Goal: Task Accomplishment & Management: Manage account settings

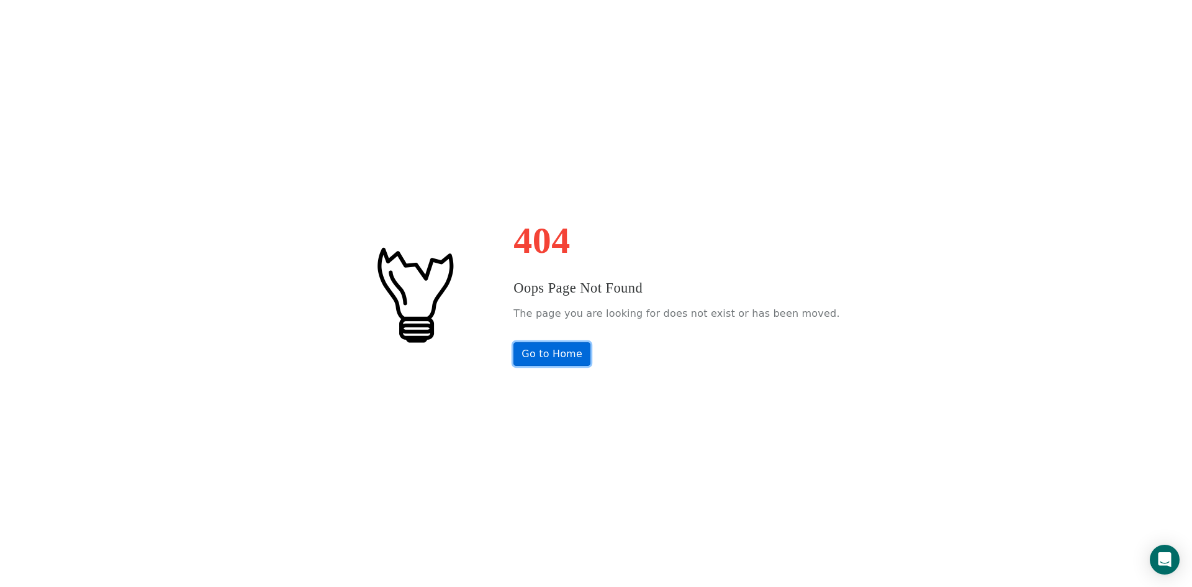
click at [586, 360] on link "Go to Home" at bounding box center [552, 354] width 77 height 24
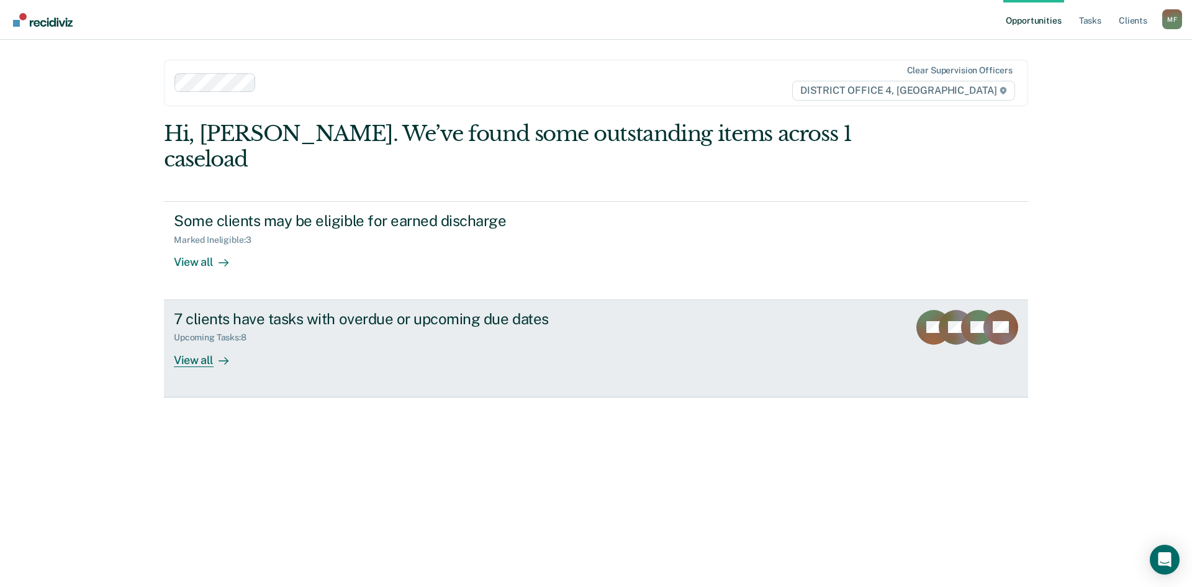
click at [207, 343] on div "View all" at bounding box center [209, 355] width 70 height 24
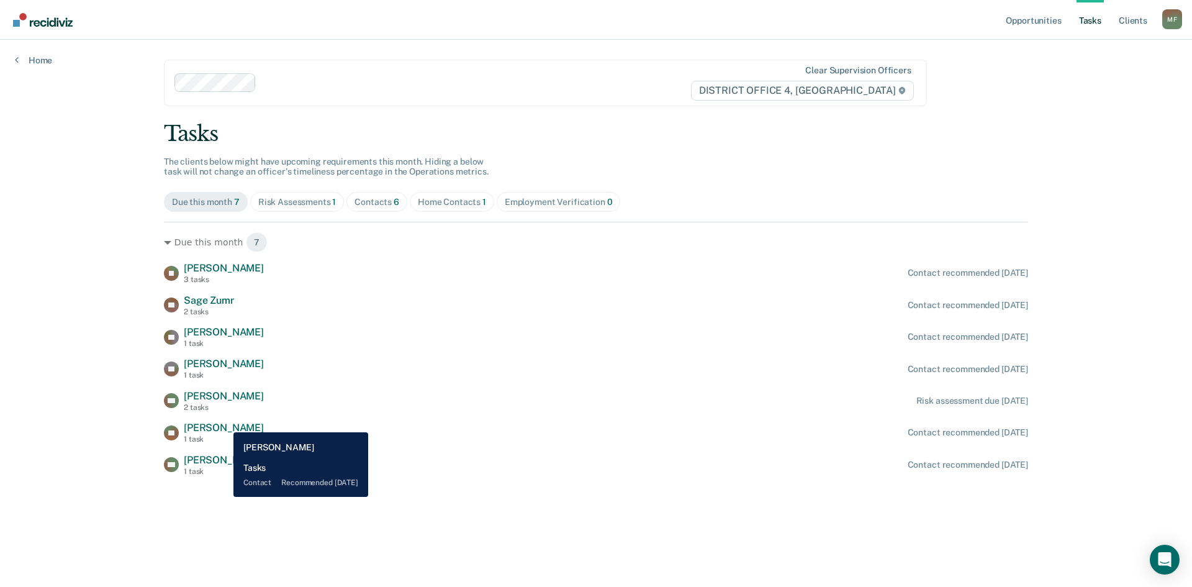
click at [224, 423] on span "[PERSON_NAME]" at bounding box center [224, 428] width 80 height 12
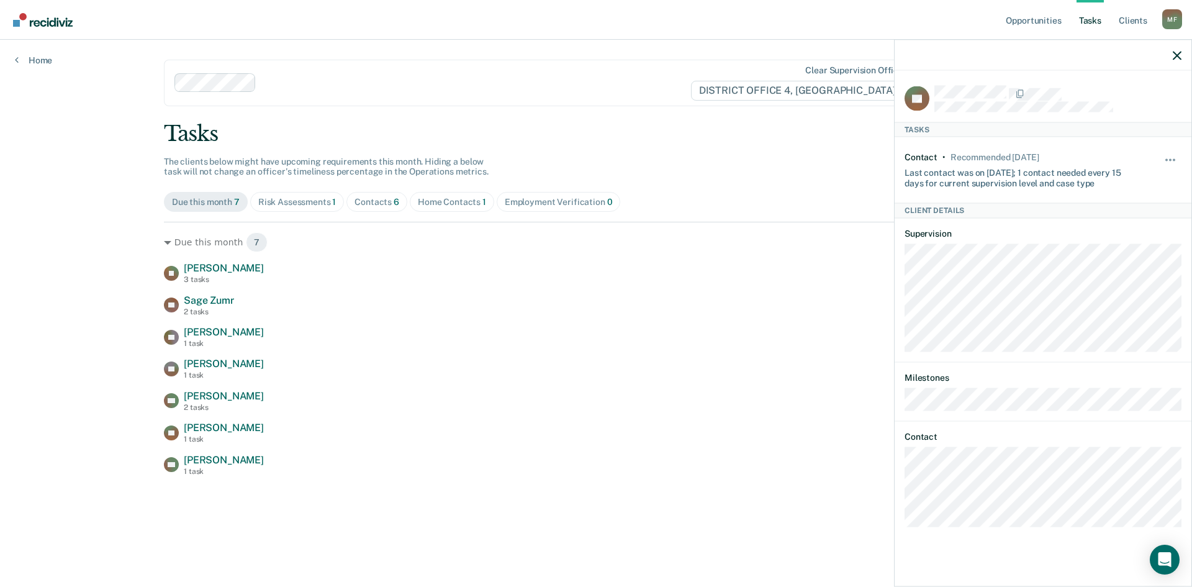
click at [69, 354] on div "Opportunities Tasks Client s [PERSON_NAME] Profile How it works Log Out Home Cl…" at bounding box center [596, 293] width 1192 height 587
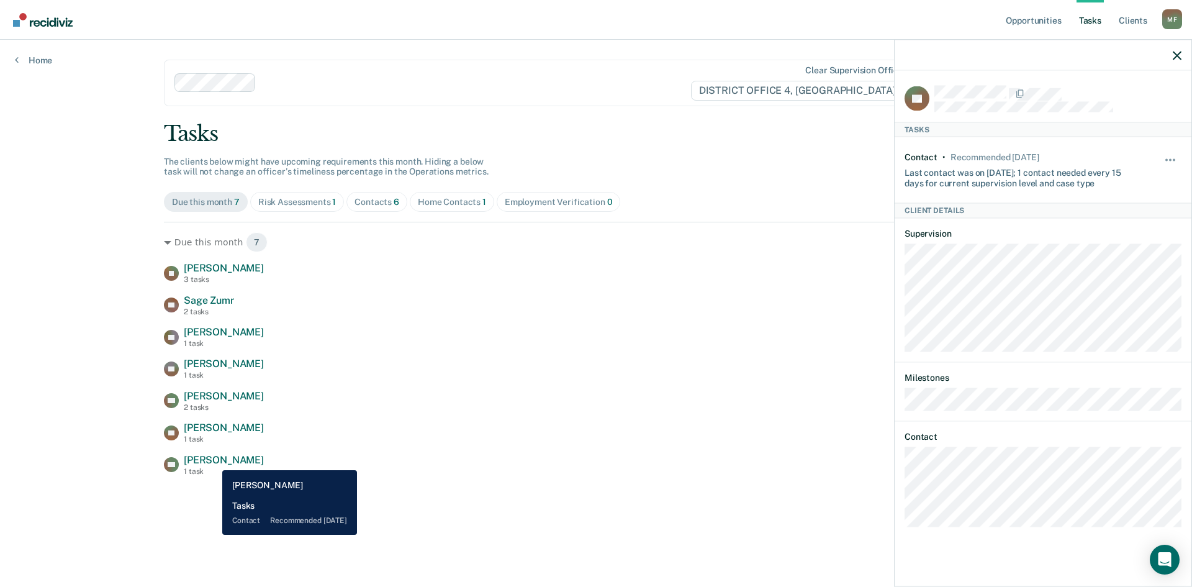
click at [213, 461] on span "[PERSON_NAME]" at bounding box center [224, 460] width 80 height 12
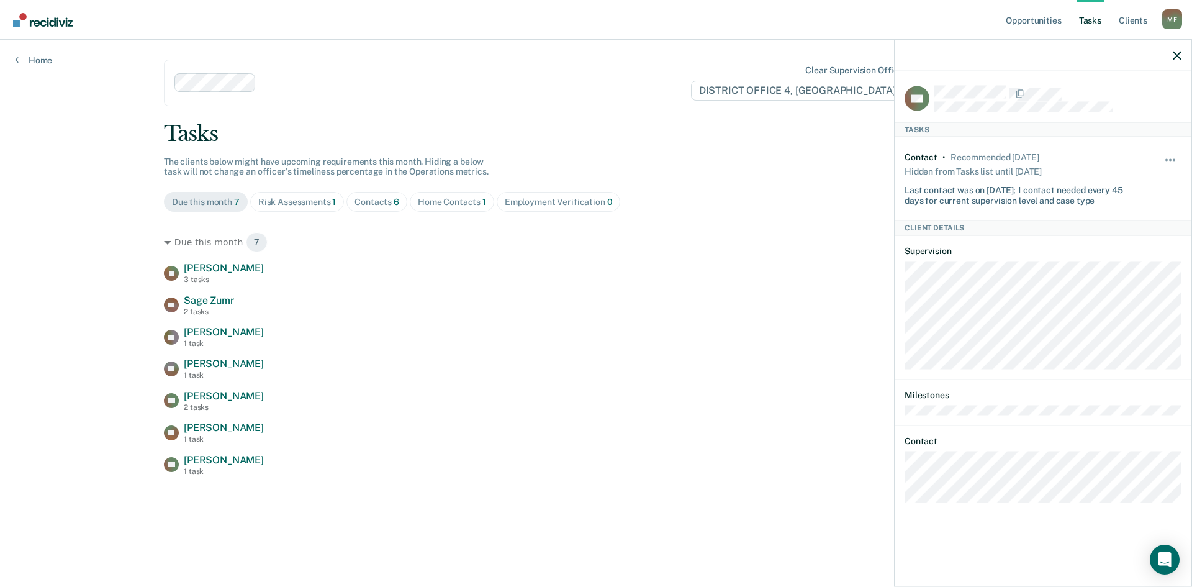
click at [206, 261] on div "Due this month 7 [PERSON_NAME] 3 tasks Contact recommended [DATE] SZ Sage Zumr …" at bounding box center [596, 349] width 865 height 254
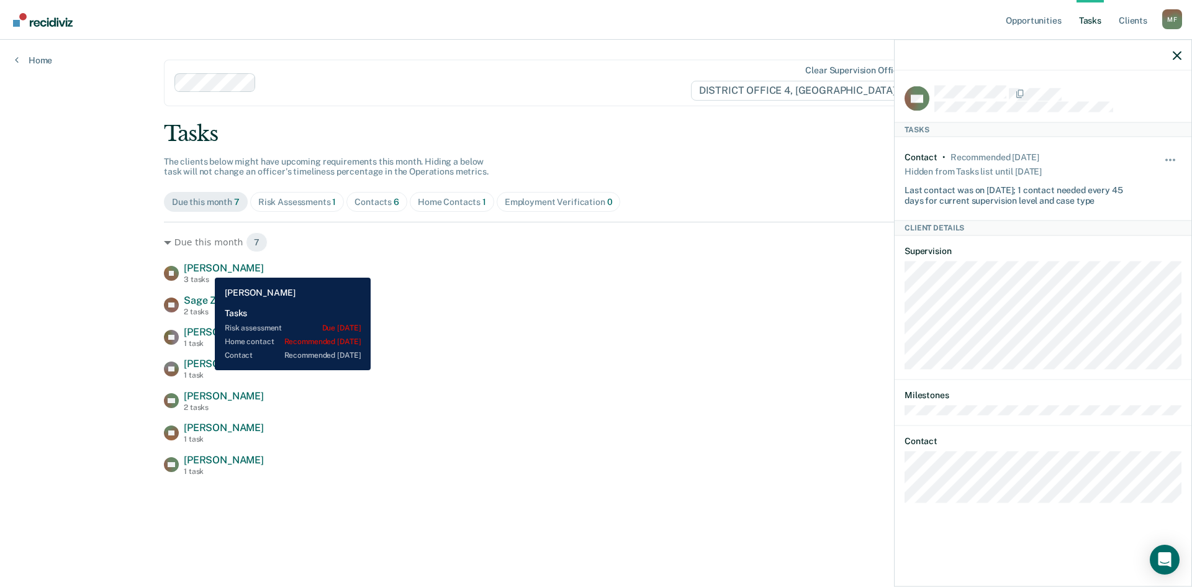
click at [206, 268] on span "[PERSON_NAME]" at bounding box center [224, 268] width 80 height 12
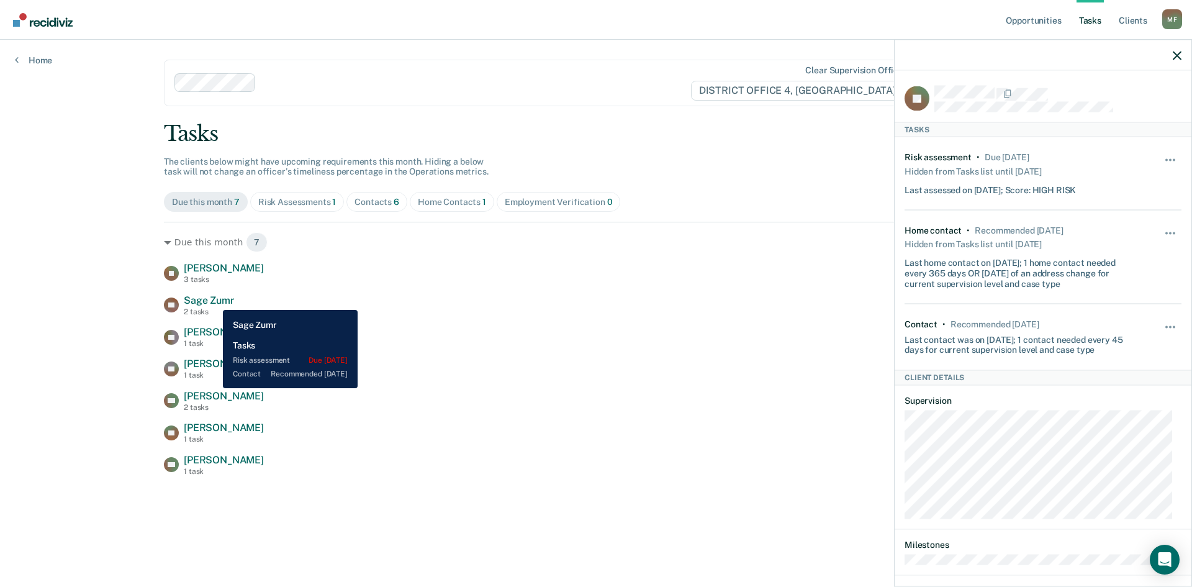
click at [214, 301] on span "Sage Zumr" at bounding box center [209, 300] width 50 height 12
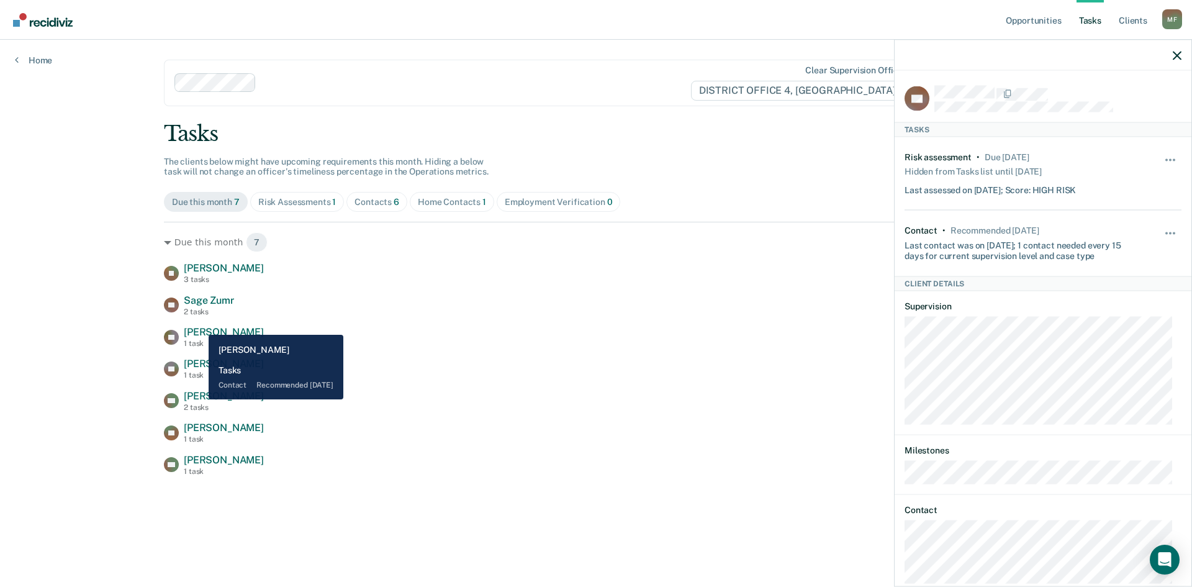
click at [205, 325] on div "[PERSON_NAME] 3 tasks Contact recommended [DATE] SZ Sage Zumr 2 tasks Contact r…" at bounding box center [596, 369] width 865 height 214
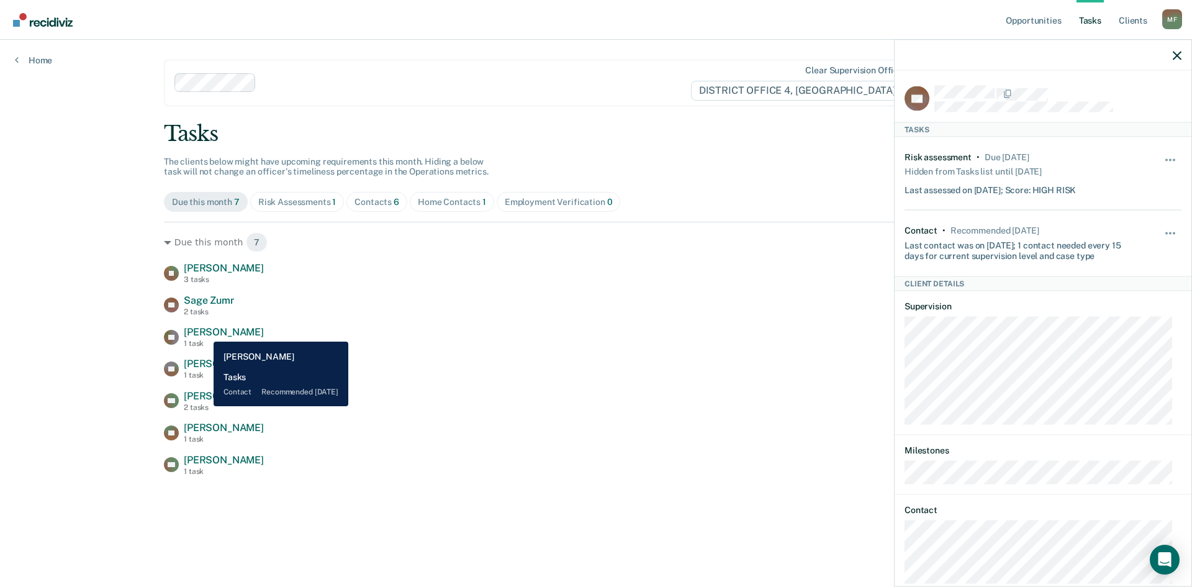
click at [204, 332] on span "[PERSON_NAME]" at bounding box center [224, 332] width 80 height 12
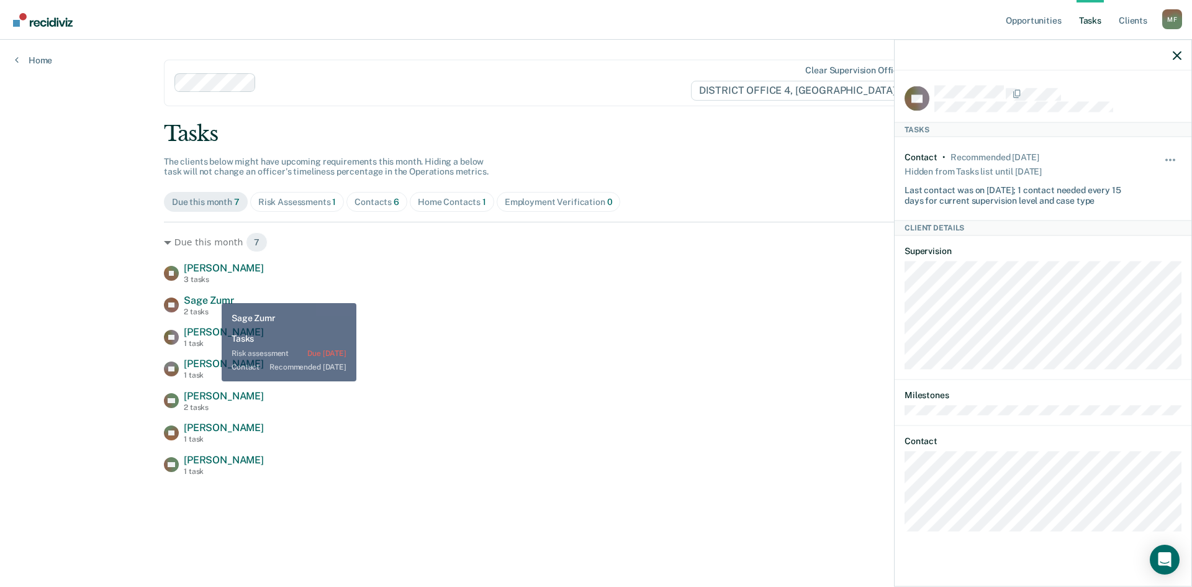
click at [208, 285] on div "[PERSON_NAME] 3 tasks Contact recommended [DATE] SZ Sage Zumr 2 tasks Contact r…" at bounding box center [596, 369] width 865 height 214
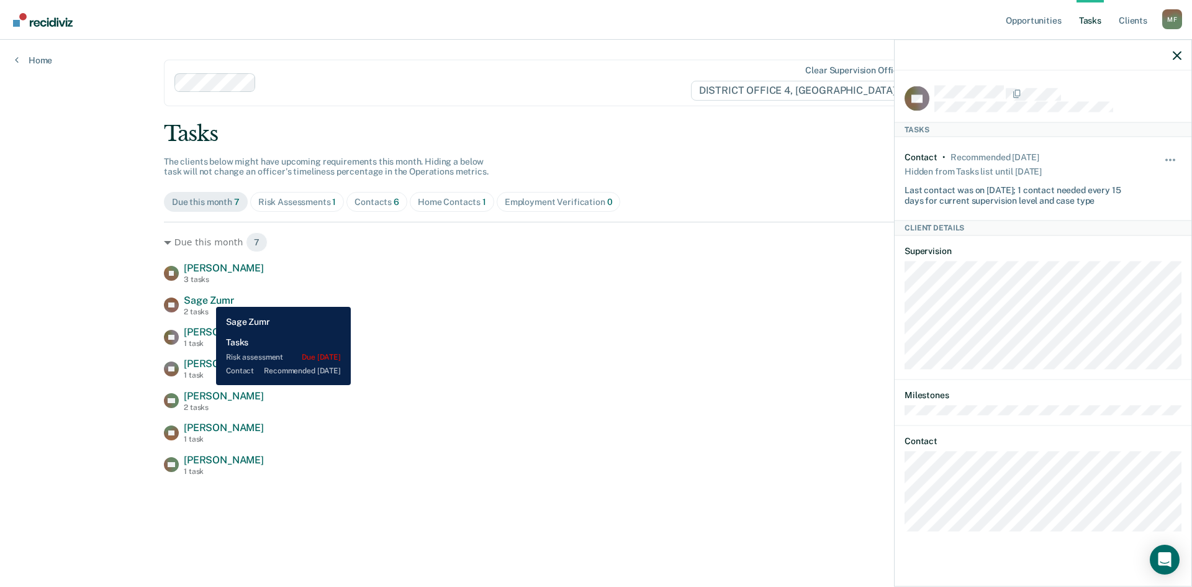
click at [207, 297] on span "Sage Zumr" at bounding box center [209, 300] width 50 height 12
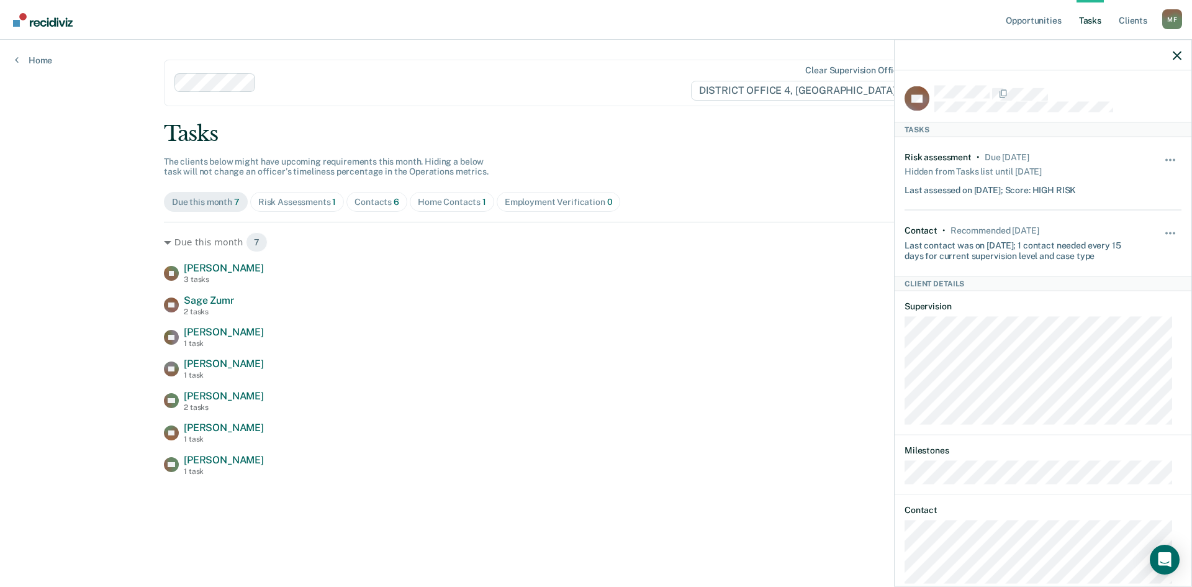
click at [45, 289] on div "Opportunities Tasks Client s [PERSON_NAME] Profile How it works Log Out Home Cl…" at bounding box center [596, 293] width 1192 height 587
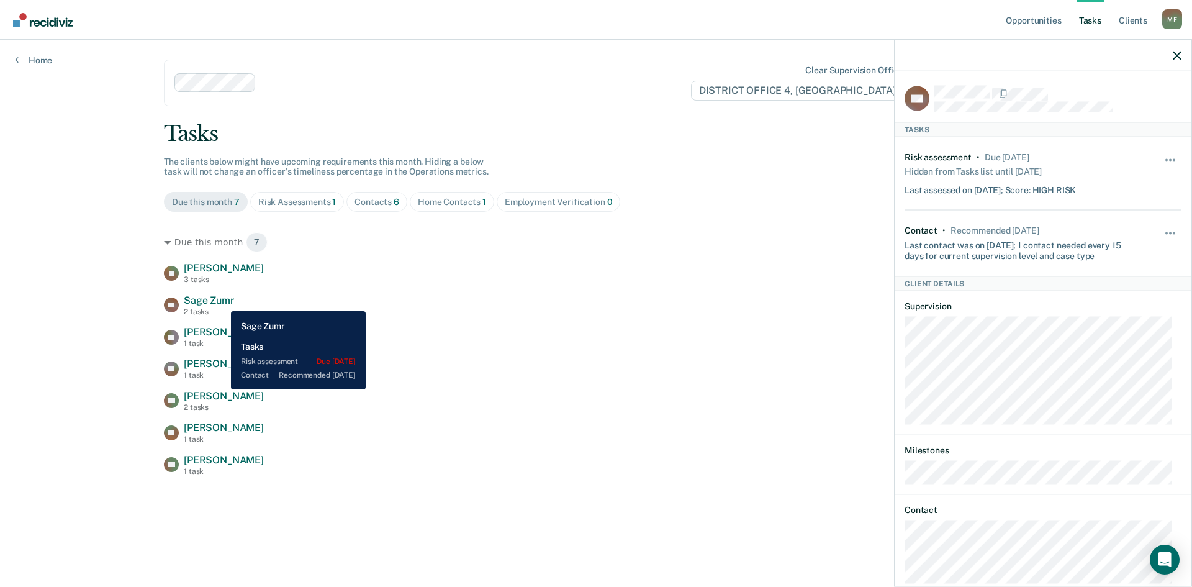
click at [222, 301] on span "Sage Zumr" at bounding box center [209, 300] width 50 height 12
